Goal: Task Accomplishment & Management: Use online tool/utility

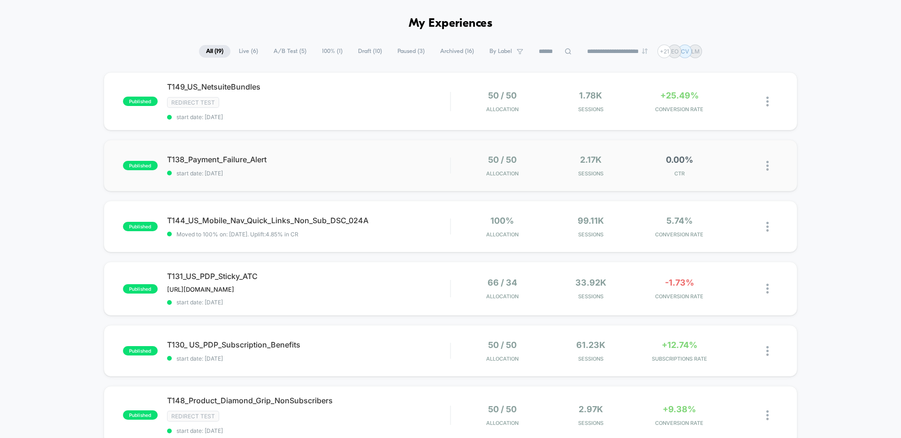
scroll to position [36, 0]
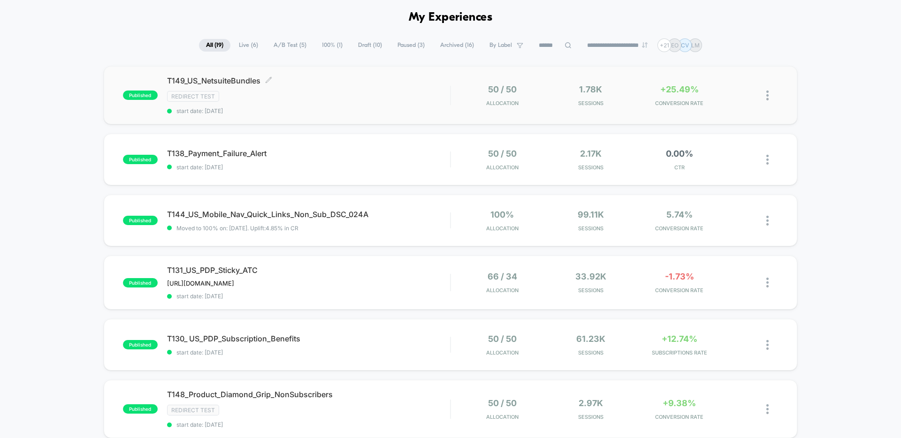
click at [390, 99] on div "Redirect Test" at bounding box center [308, 96] width 283 height 11
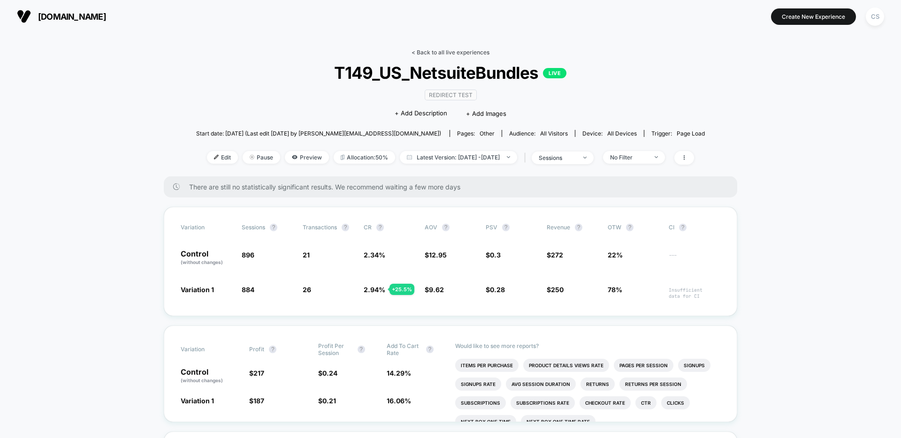
click at [441, 50] on link "< Back to all live experiences" at bounding box center [451, 52] width 78 height 7
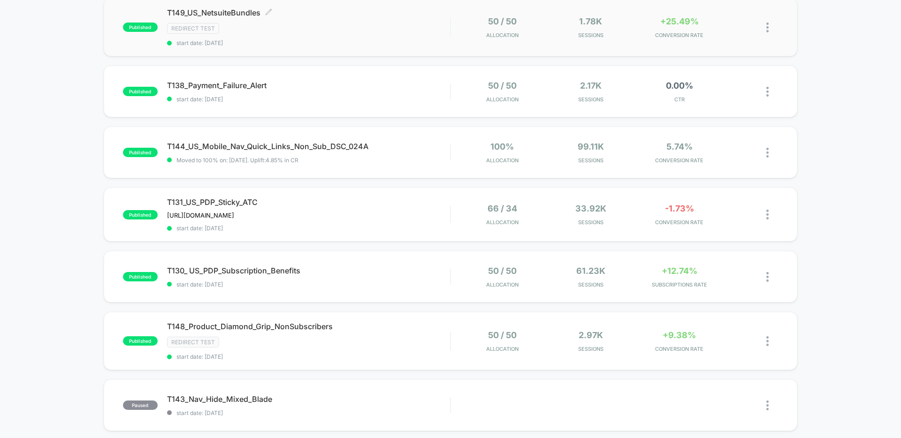
scroll to position [153, 0]
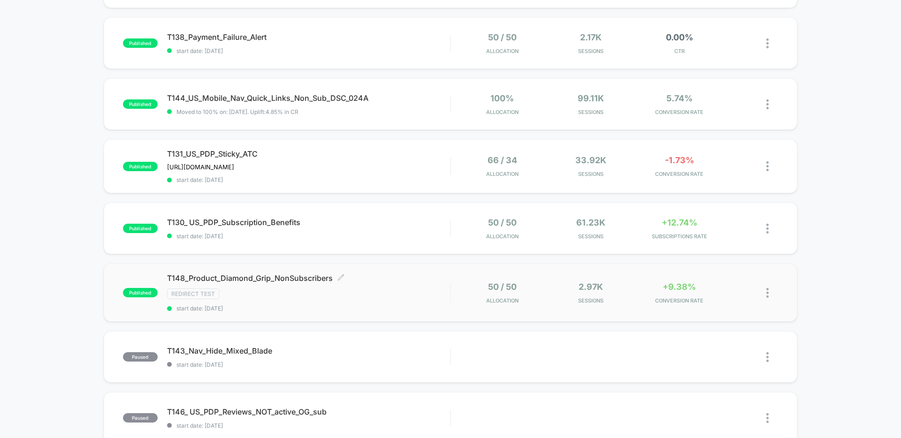
click at [405, 292] on div "Redirect Test" at bounding box center [308, 294] width 283 height 11
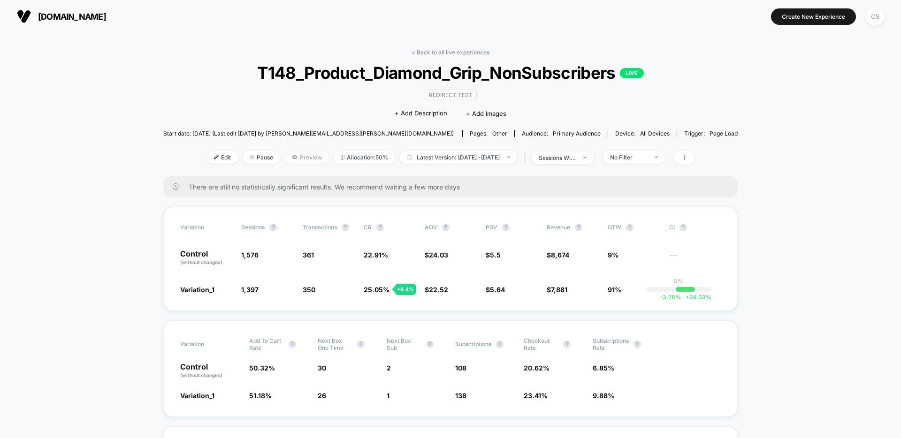
click at [295, 159] on span "Preview" at bounding box center [307, 157] width 44 height 13
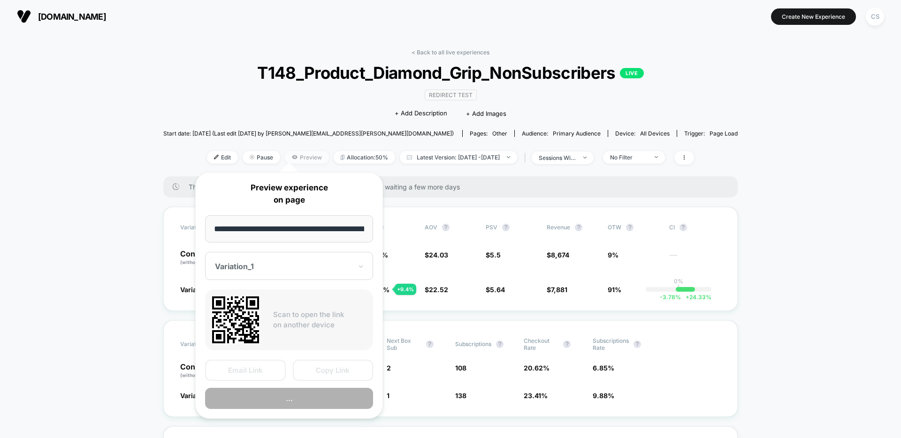
scroll to position [0, 47]
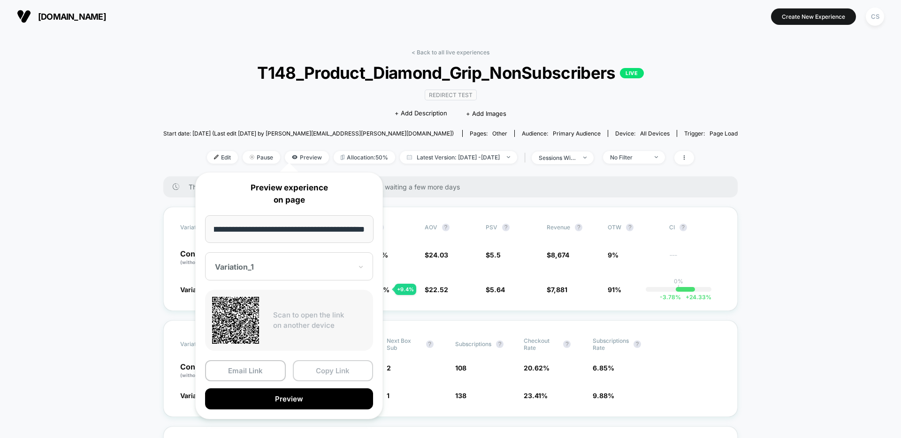
click at [332, 371] on button "Copy Link" at bounding box center [333, 370] width 81 height 21
